Goal: Find specific page/section: Find specific page/section

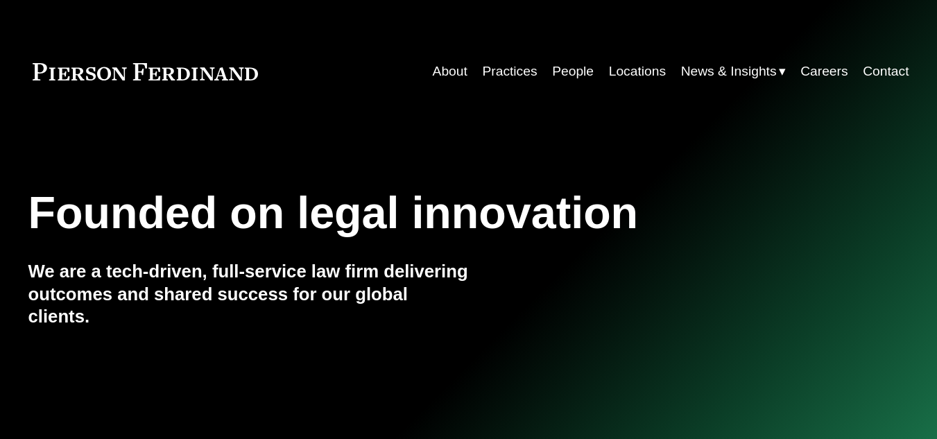
click at [819, 70] on link "Careers" at bounding box center [823, 71] width 47 height 26
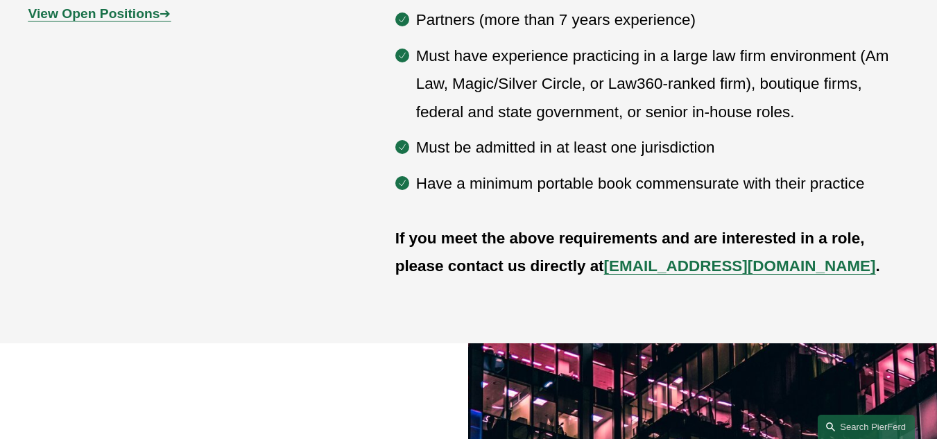
scroll to position [811, 0]
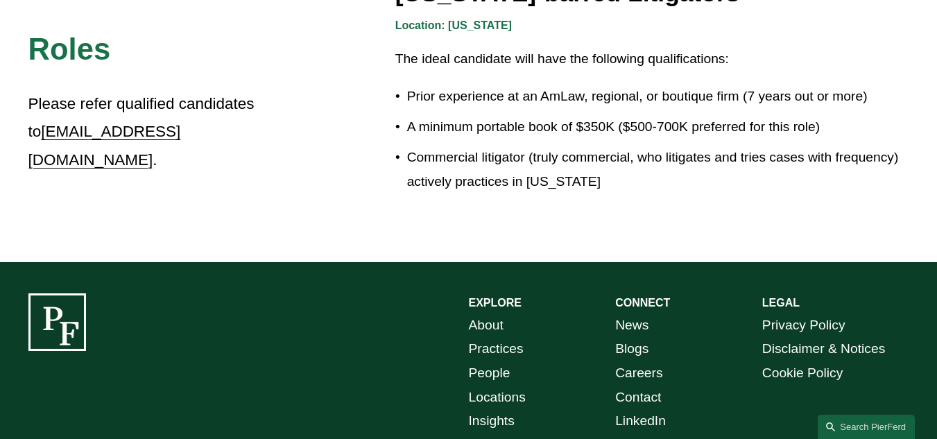
scroll to position [2534, 0]
